Goal: Navigation & Orientation: Find specific page/section

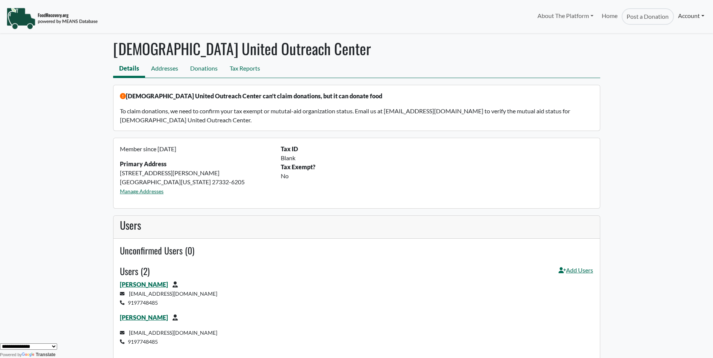
click at [703, 16] on link "Account" at bounding box center [691, 15] width 35 height 15
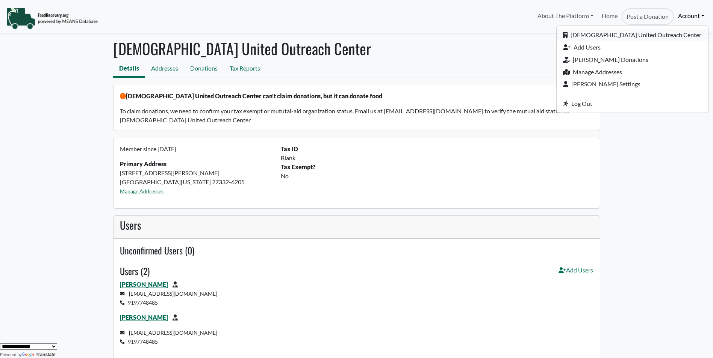
click at [649, 33] on link "[DEMOGRAPHIC_DATA] United Outreach Center" at bounding box center [631, 35] width 151 height 12
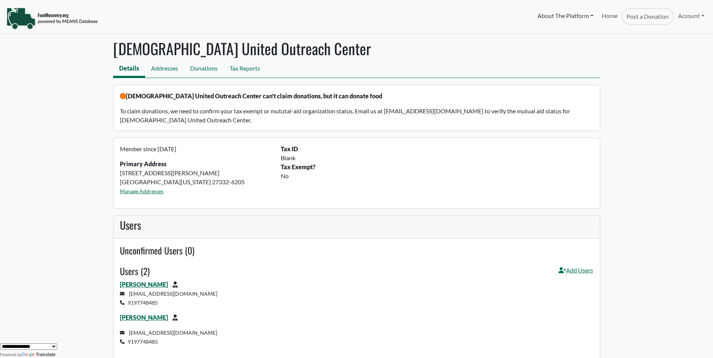
click at [570, 17] on link "About The Platform" at bounding box center [565, 15] width 64 height 15
click at [355, 69] on nav "Details Addresses Donations Tax Reports" at bounding box center [356, 69] width 487 height 17
click at [41, 12] on img at bounding box center [51, 18] width 91 height 23
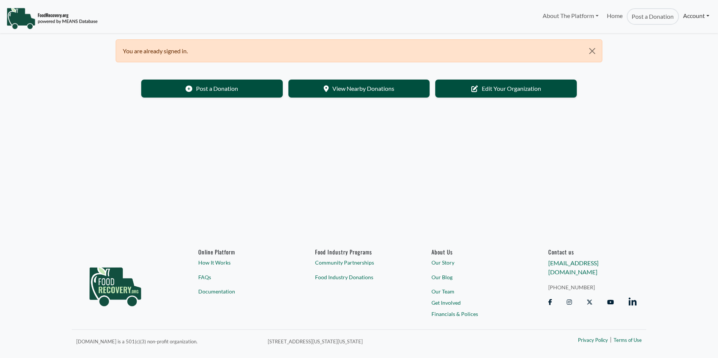
select select "Language Translate Widget"
click at [685, 14] on link "Account" at bounding box center [696, 15] width 35 height 15
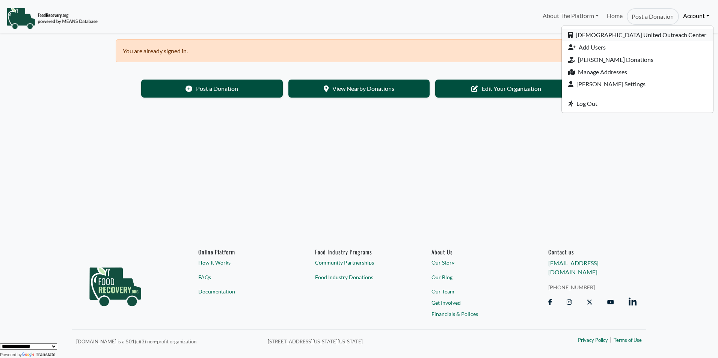
click at [671, 35] on link "[DEMOGRAPHIC_DATA] United Outreach Center" at bounding box center [637, 35] width 151 height 12
